Goal: Information Seeking & Learning: Learn about a topic

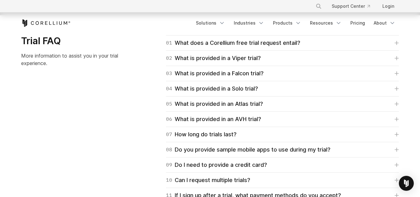
scroll to position [901, 0]
click at [354, 21] on link "Pricing" at bounding box center [357, 22] width 22 height 11
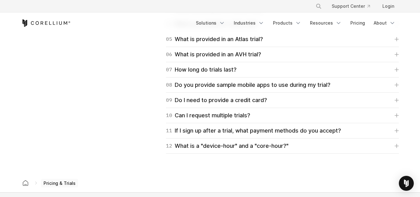
scroll to position [904, 0]
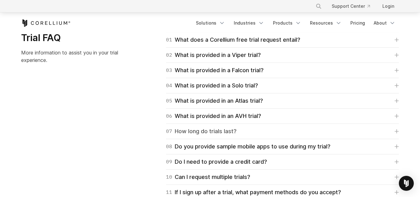
click at [212, 132] on div "07 How long do trials last?" at bounding box center [201, 131] width 71 height 9
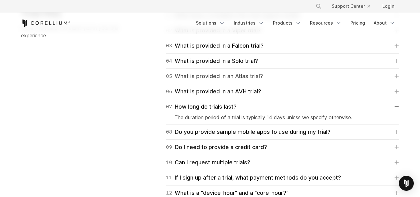
scroll to position [1007, 0]
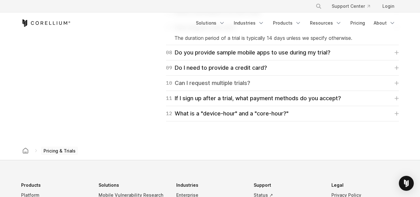
click at [223, 83] on div "10 Can I request multiple trials?" at bounding box center [208, 83] width 84 height 9
